Goal: Task Accomplishment & Management: Use online tool/utility

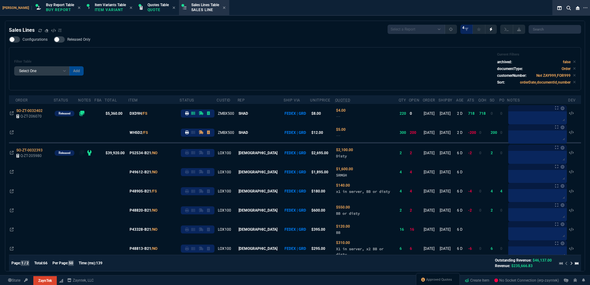
select select "1: BROV"
select select
click at [171, 63] on div "Filter Table Select One Add Filter () Age () ATS () Cond (itemVariantCode) Cust…" at bounding box center [295, 68] width 562 height 33
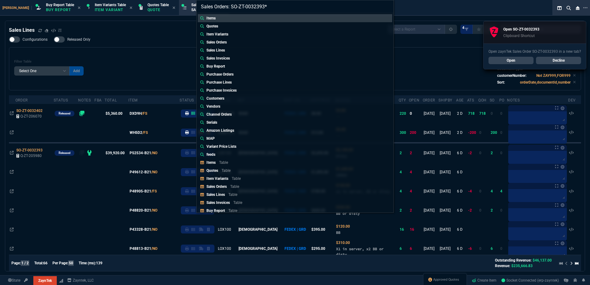
type input "Sales Orders: SO-ZT-0032393"
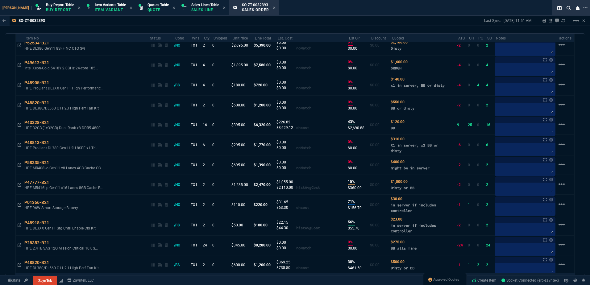
scroll to position [436, 0]
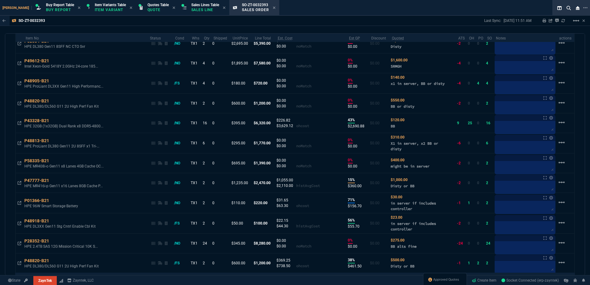
drag, startPoint x: 572, startPoint y: 22, endPoint x: 575, endPoint y: 32, distance: 10.3
click at [572, 22] on div at bounding box center [569, 20] width 5 height 5
click at [577, 25] on nx-icon "linear_scale" at bounding box center [575, 23] width 7 height 4
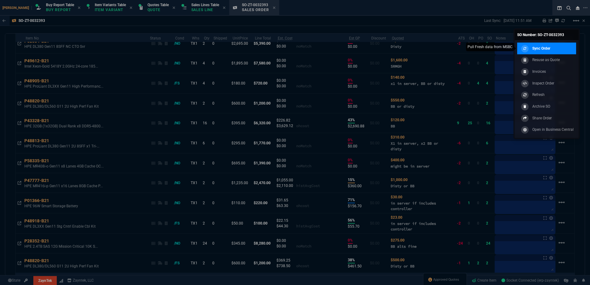
click at [562, 47] on link "Sync Order" at bounding box center [546, 49] width 59 height 12
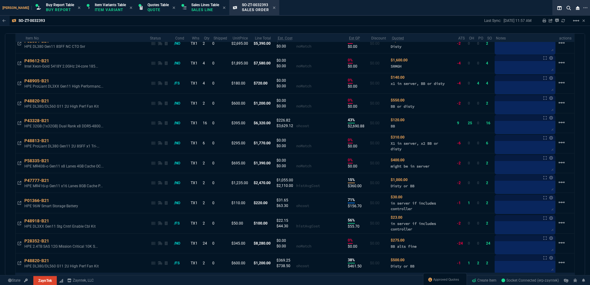
click at [565, 21] on div "Last Sync: [DATE] 11:57 AM Sharing SO-ZT-0032393 Link Dev Link Share on Teams l…" at bounding box center [534, 21] width 101 height 10
click at [564, 21] on icon at bounding box center [563, 21] width 4 height 4
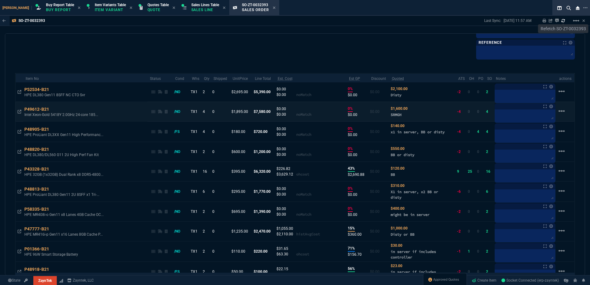
scroll to position [374, 0]
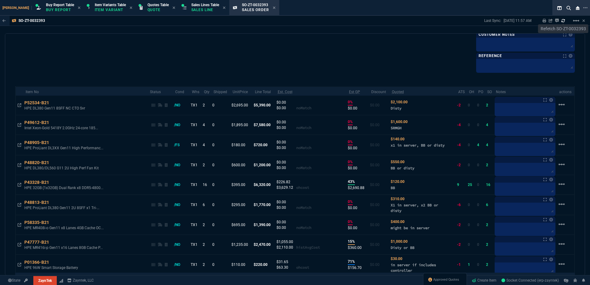
drag, startPoint x: 55, startPoint y: 163, endPoint x: 99, endPoint y: 91, distance: 84.5
click at [55, 163] on icon at bounding box center [53, 163] width 3 height 4
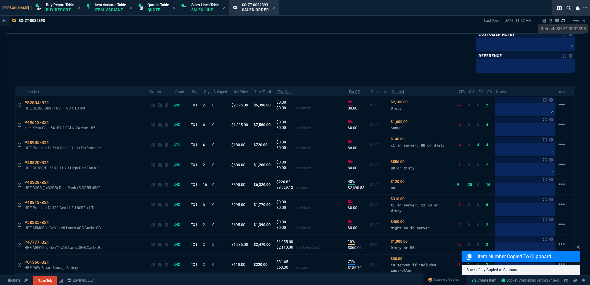
click at [107, 76] on div "sales order SO-ZT-0032393 Released ZaynTek, LLC [STREET_ADDRESS] Info Number SO…" at bounding box center [295, 154] width 580 height 242
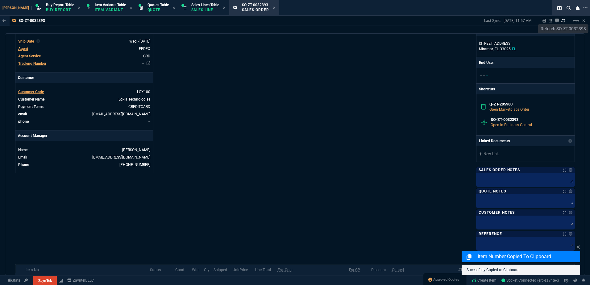
scroll to position [172, 0]
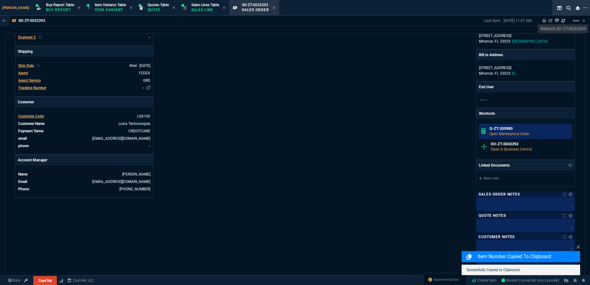
click at [500, 127] on h6 "Q-ZT-205980" at bounding box center [529, 128] width 81 height 5
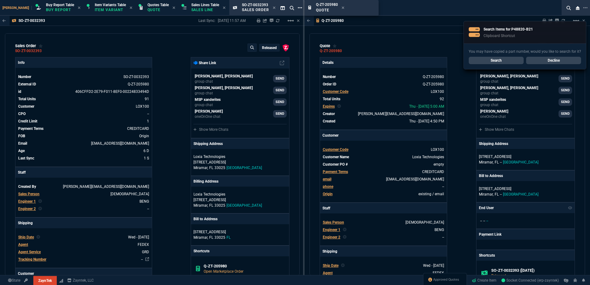
drag, startPoint x: 256, startPoint y: 8, endPoint x: 298, endPoint y: 10, distance: 42.6
type input "22"
type input "595"
type input "16"
type input "295"
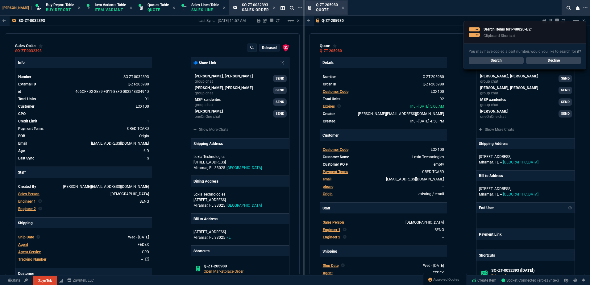
type input "22"
type input "40"
type input "8"
type input "50"
type input "70"
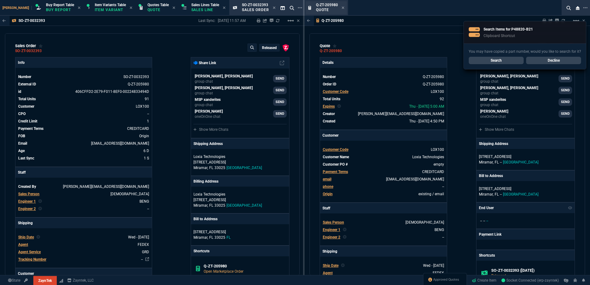
type input "275"
type input "-5"
type input "-15"
type input "42"
type input "295"
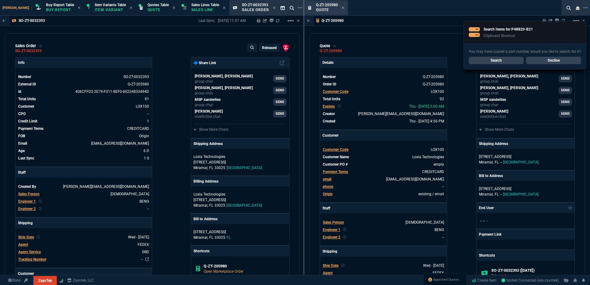
type input "19"
type input "235"
type input "73"
type input "80"
type input "54"
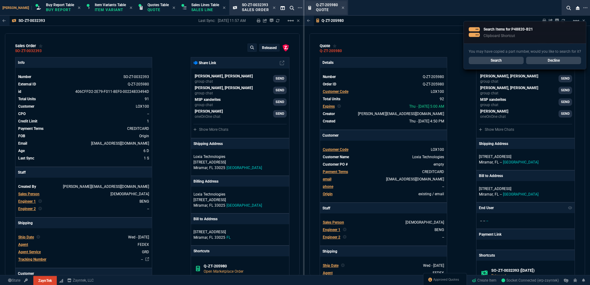
type input "27"
type input "20"
type input "70"
type input "17"
type input "100"
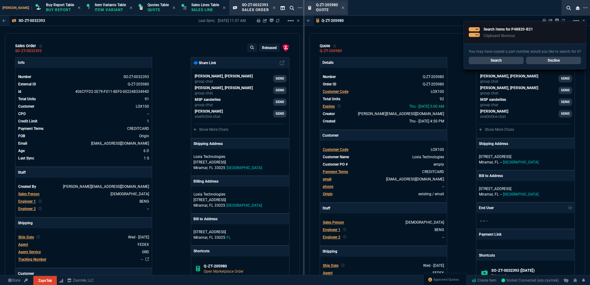
type input "2"
type input "6"
type input "47"
type input "35"
type input "30"
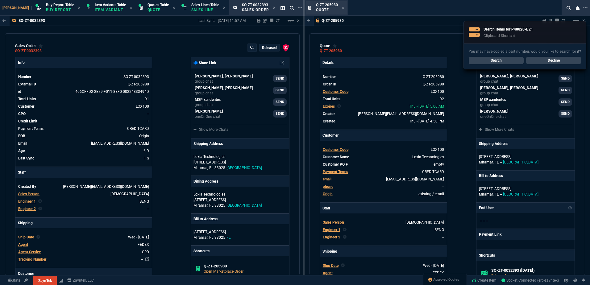
type input "65"
type input "25"
type input "75"
type input "4746"
type input "1539"
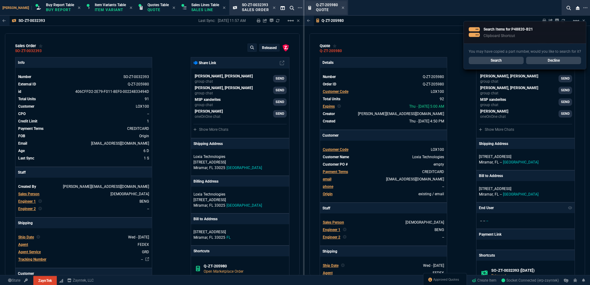
type input "972"
type input "52"
type input "65"
type input "80"
type input "4"
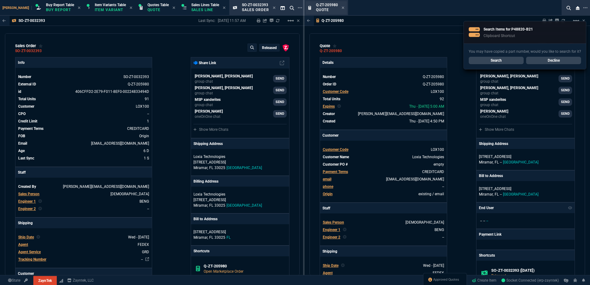
type input "11"
type input "43"
type input "75"
type input "399"
type input "60"
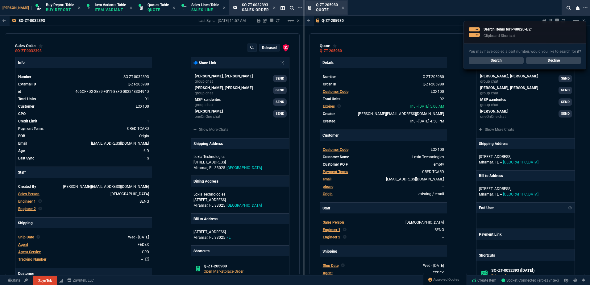
type input "45"
type input "0"
type input "55"
type input "82"
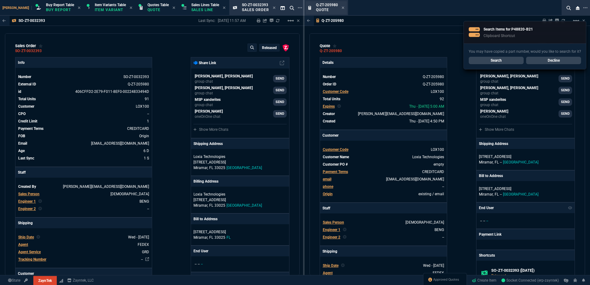
type input "42"
type input "35"
type input "84"
type input "41"
type input "73"
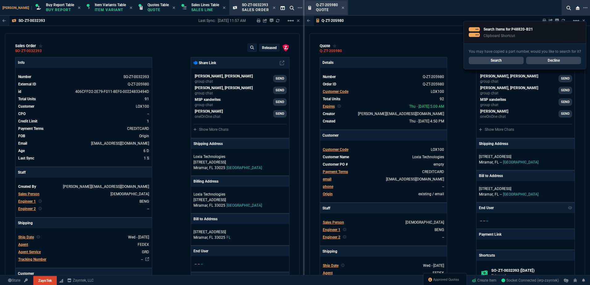
type input "74"
type input "46"
type input "-32"
type input "78"
type input "38"
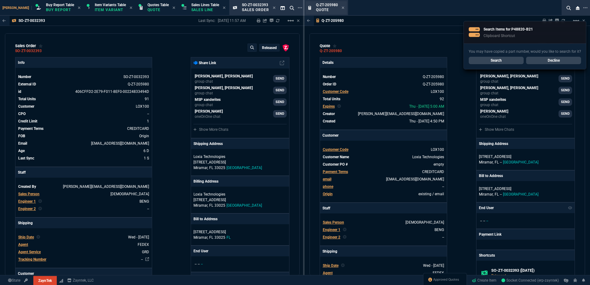
type input "44"
type input "38"
type input "56"
type input "75"
type input "76"
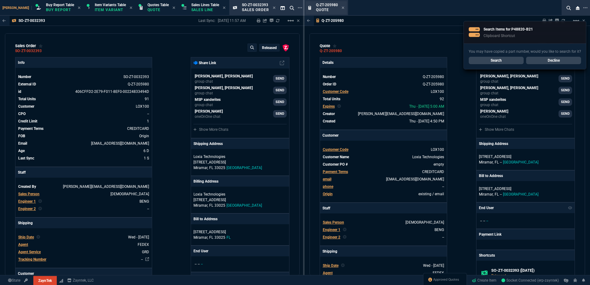
type input "55"
type input "56"
type input "54"
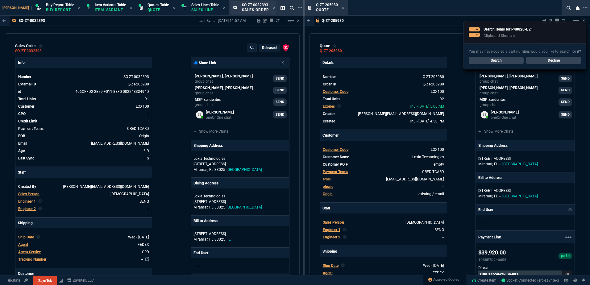
drag, startPoint x: 332, startPoint y: 5, endPoint x: 225, endPoint y: 5, distance: 107.4
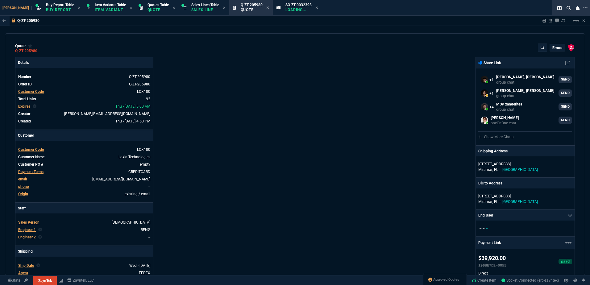
select select "1: BROV"
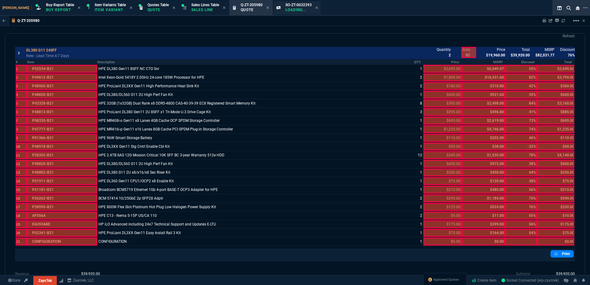
drag, startPoint x: 289, startPoint y: 10, endPoint x: 263, endPoint y: 12, distance: 26.6
click at [289, 10] on p "Loading..." at bounding box center [298, 9] width 26 height 5
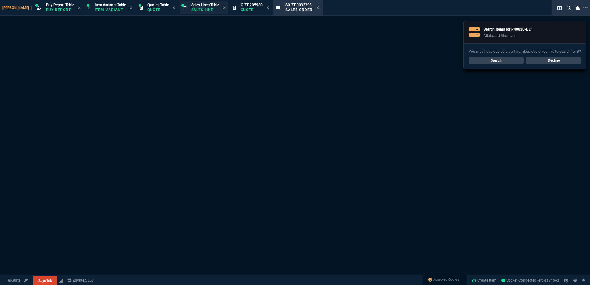
click at [266, 8] on icon at bounding box center [267, 7] width 2 height 2
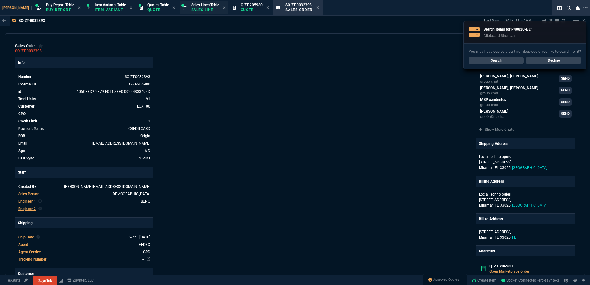
click at [200, 7] on p "Sales Line" at bounding box center [205, 9] width 28 height 5
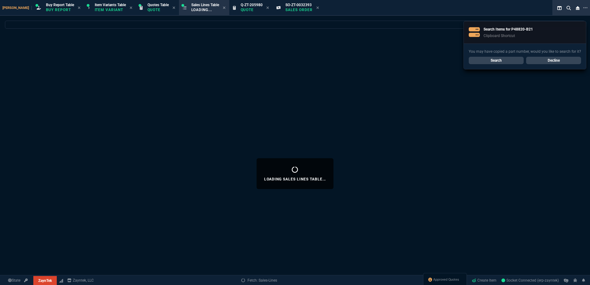
click at [266, 9] on icon at bounding box center [267, 7] width 2 height 2
select select
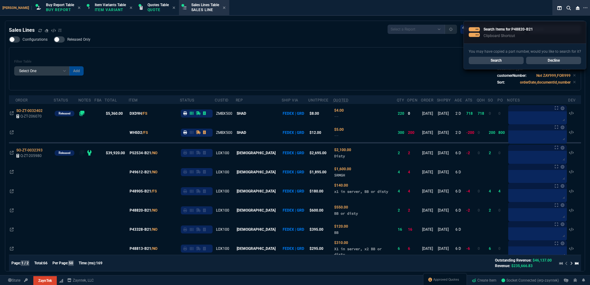
click at [553, 60] on div "archived: false" at bounding box center [536, 62] width 79 height 6
